Goal: Transaction & Acquisition: Purchase product/service

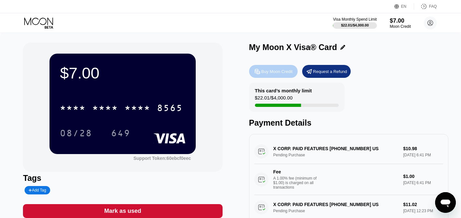
click at [280, 71] on div "Buy Moon Credit" at bounding box center [276, 71] width 31 height 5
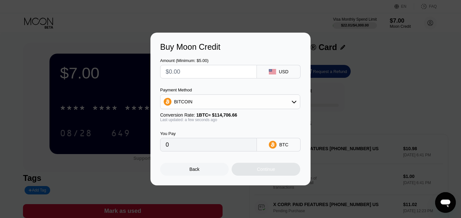
click at [233, 70] on input "text" at bounding box center [209, 71] width 86 height 13
type input "$1"
type input "0.00000872"
type input "$16"
type input "0.00013949"
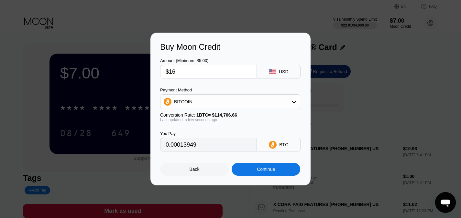
type input "$16"
click at [262, 169] on div "Continue" at bounding box center [266, 169] width 69 height 13
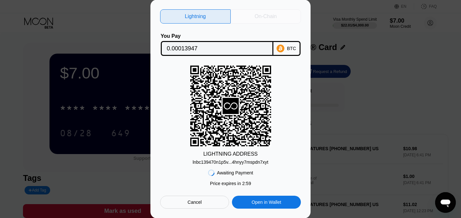
click at [267, 17] on div "On-Chain" at bounding box center [266, 16] width 22 height 6
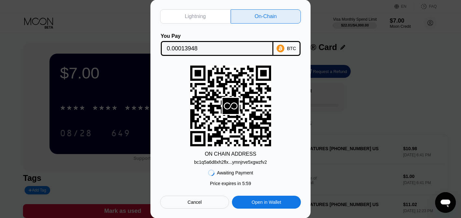
click at [242, 164] on div "bc1q5a6d8xh2flx...ymnjrve5xgwzfv2" at bounding box center [230, 162] width 73 height 5
click at [245, 53] on input "0.00013948" at bounding box center [217, 48] width 100 height 13
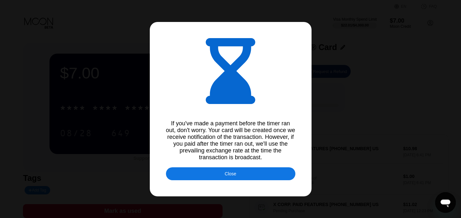
click at [206, 176] on div "Close" at bounding box center [230, 174] width 129 height 13
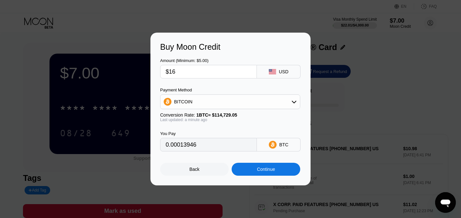
click at [11, 104] on div "Buy Moon Credit Amount (Minimum: $5.00) $16 USD Payment Method BITCOIN Conversi…" at bounding box center [230, 109] width 461 height 153
type input "0.00013955"
click at [38, 49] on div "Buy Moon Credit Amount (Minimum: $5.00) $16 USD Payment Method BITCOIN Conversi…" at bounding box center [230, 109] width 461 height 153
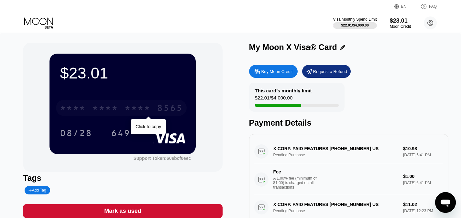
click at [110, 113] on div "* * * *" at bounding box center [105, 109] width 26 height 10
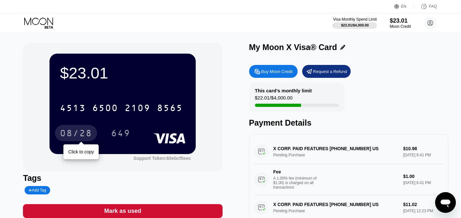
click at [94, 138] on div "08/28" at bounding box center [76, 133] width 42 height 16
